Goal: Task Accomplishment & Management: Use online tool/utility

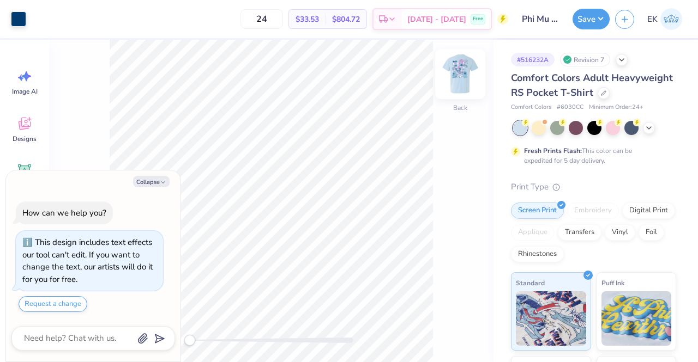
click at [455, 88] on img at bounding box center [460, 74] width 44 height 44
click at [461, 78] on img at bounding box center [460, 74] width 44 height 44
click at [462, 77] on img at bounding box center [460, 74] width 44 height 44
click at [462, 77] on img at bounding box center [460, 74] width 22 height 22
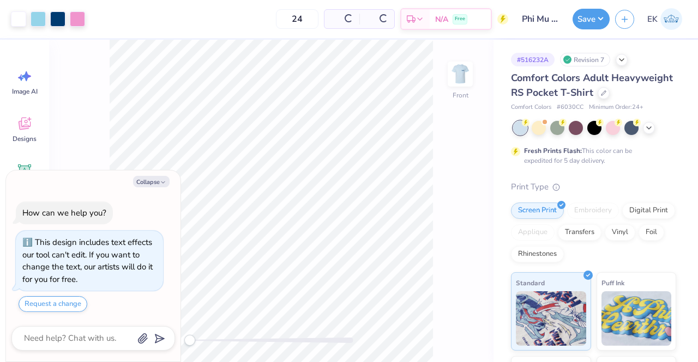
type textarea "x"
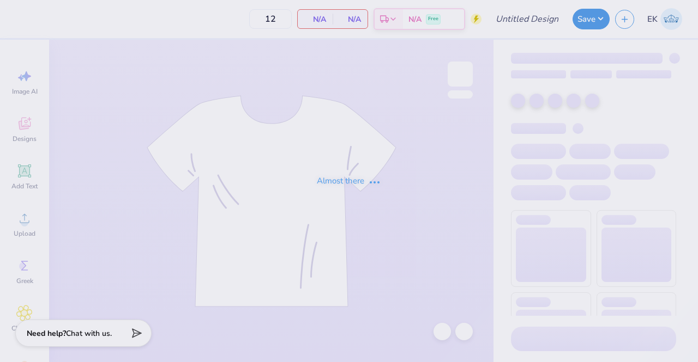
type input "Phi Mu Islanders Social 3"
type input "24"
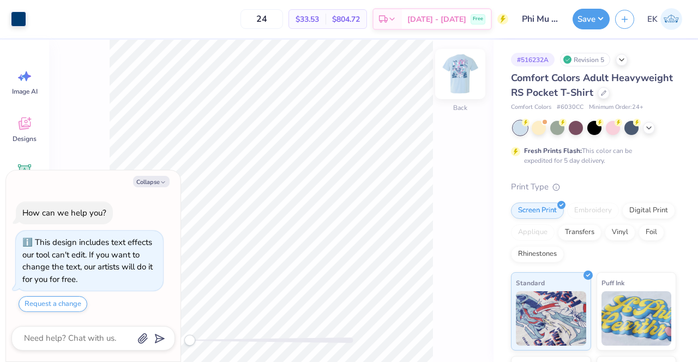
click at [460, 80] on img at bounding box center [460, 74] width 44 height 44
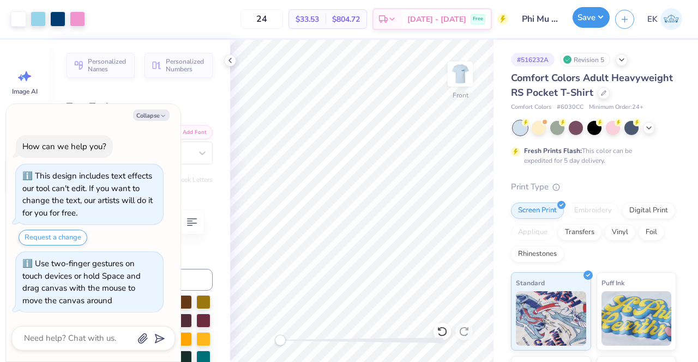
click at [589, 22] on button "Save" at bounding box center [590, 17] width 37 height 21
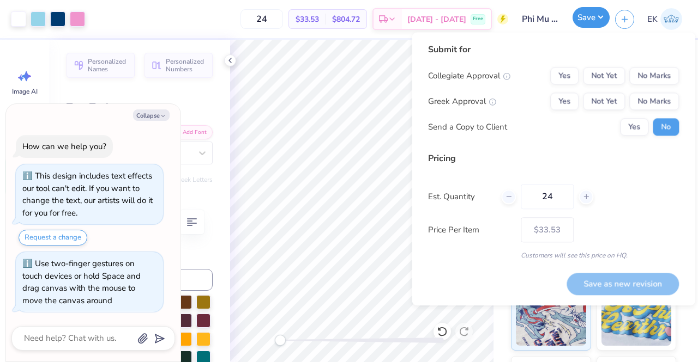
click at [586, 22] on button "Save" at bounding box center [590, 17] width 37 height 21
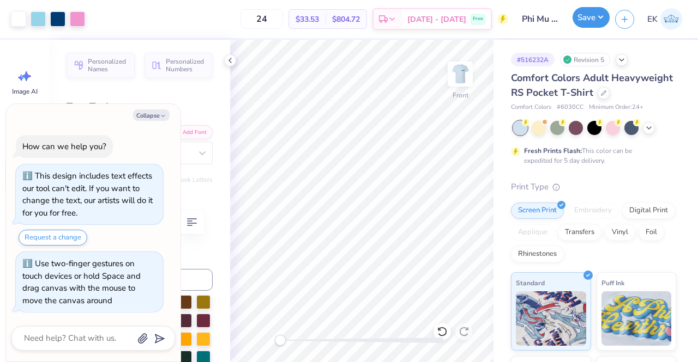
click at [588, 13] on button "Save" at bounding box center [590, 17] width 37 height 21
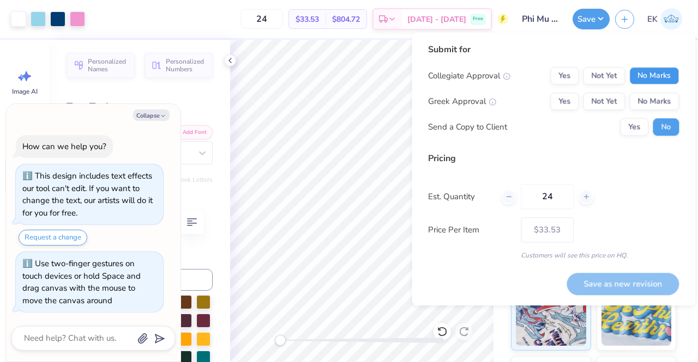
click at [645, 74] on button "No Marks" at bounding box center [654, 75] width 50 height 17
click at [570, 102] on button "Yes" at bounding box center [564, 101] width 28 height 17
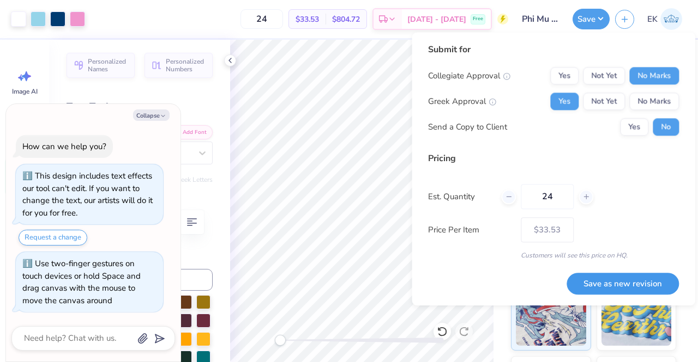
click at [664, 286] on button "Save as new revision" at bounding box center [622, 284] width 112 height 22
type textarea "x"
type input "– –"
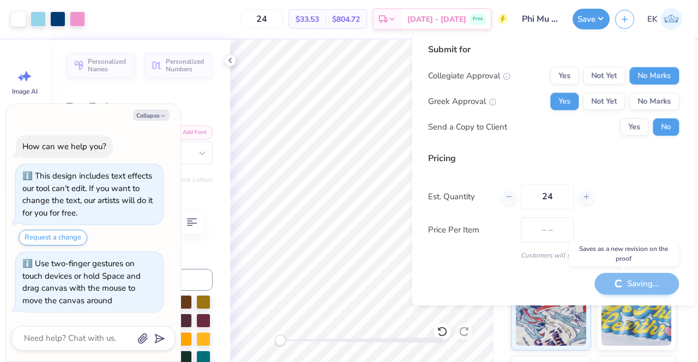
type textarea "x"
type input "$33.53"
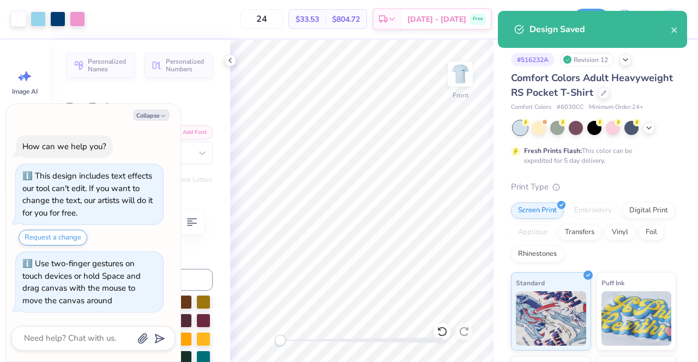
type textarea "x"
